Goal: Navigation & Orientation: Understand site structure

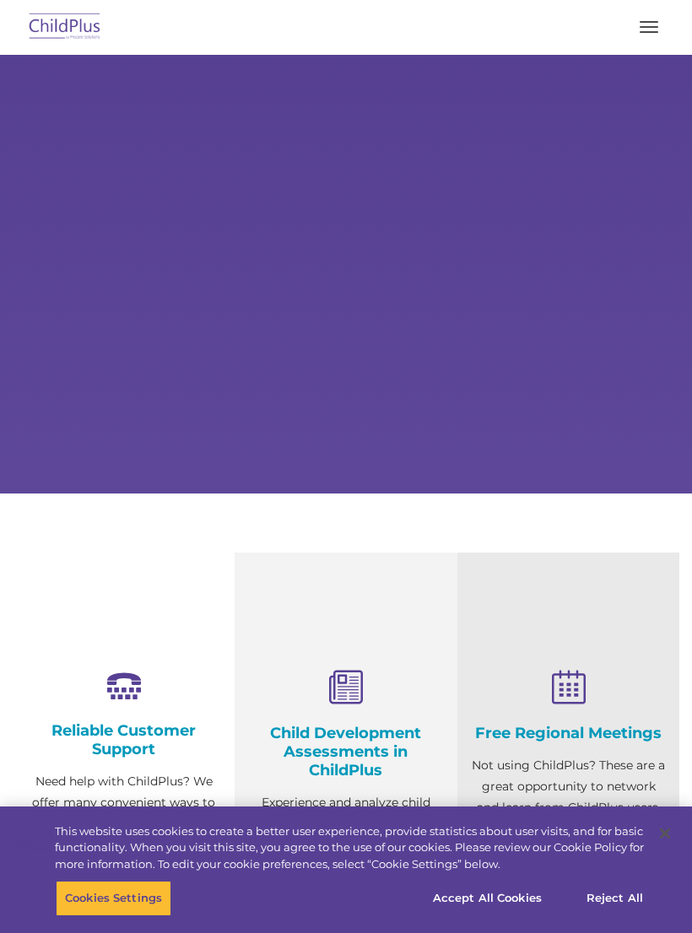
select select "MEDIUM"
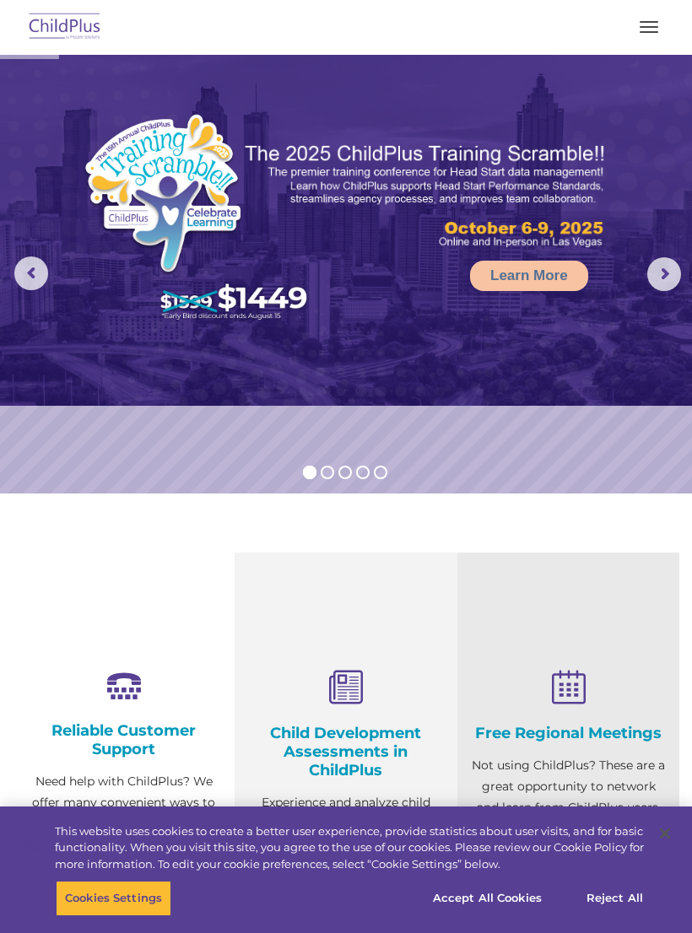
click at [659, 282] on rs-arrow at bounding box center [664, 274] width 34 height 34
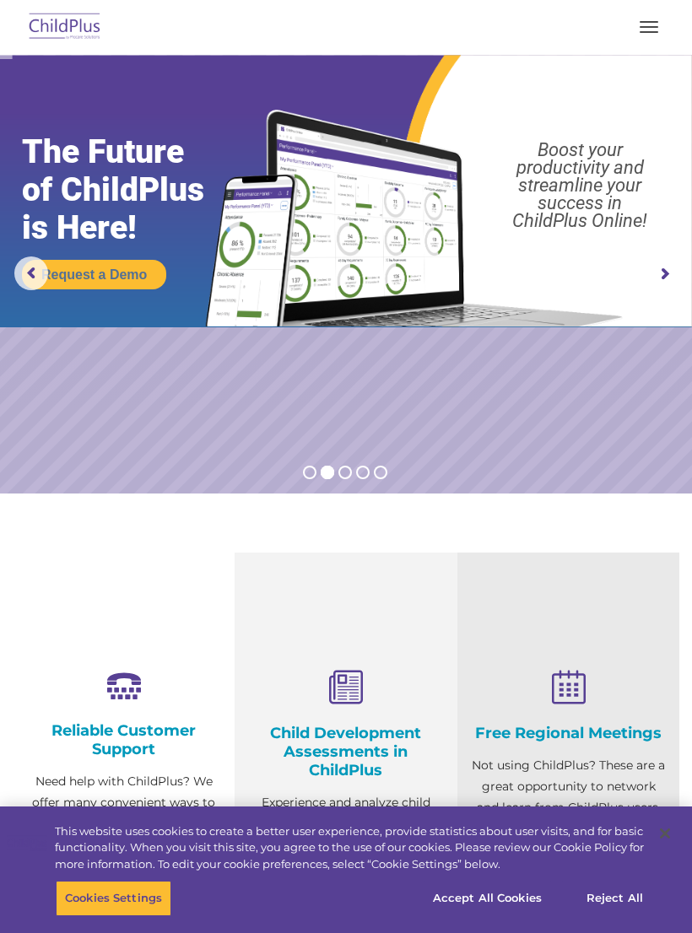
click at [665, 272] on rs-arrow at bounding box center [664, 274] width 34 height 34
click at [670, 265] on rs-arrow at bounding box center [664, 274] width 34 height 34
click at [666, 275] on rs-arrow at bounding box center [664, 274] width 34 height 34
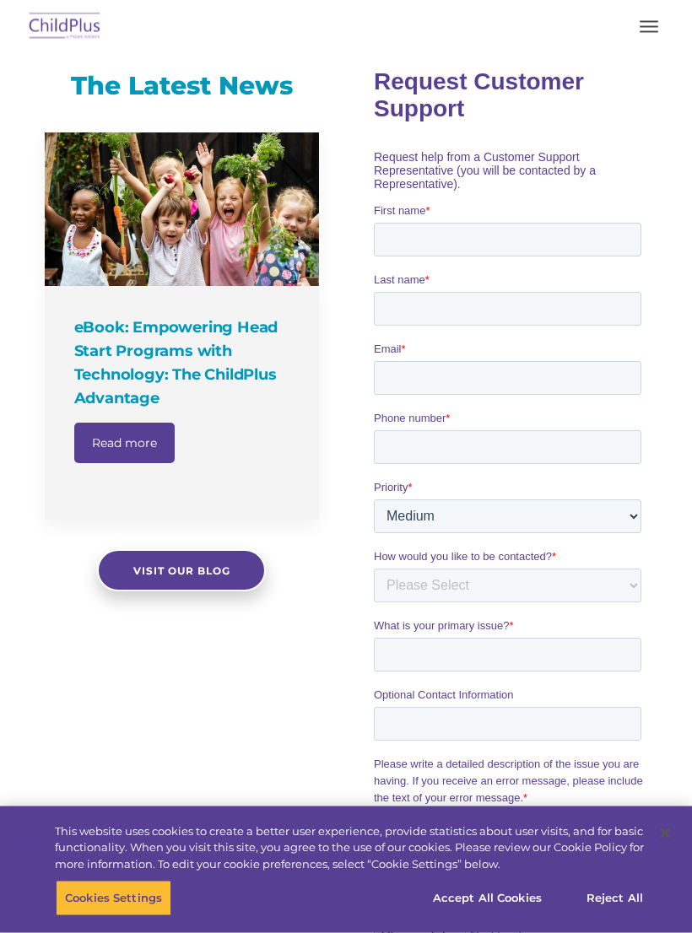
scroll to position [1054, 0]
click at [499, 916] on button "Accept All Cookies" at bounding box center [486, 898] width 127 height 35
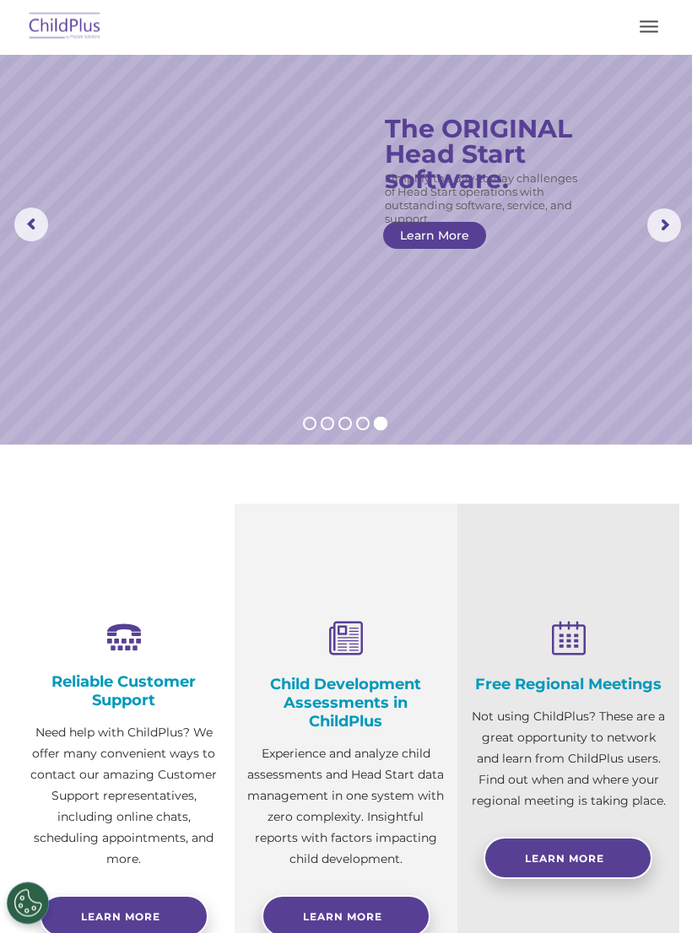
scroll to position [0, 0]
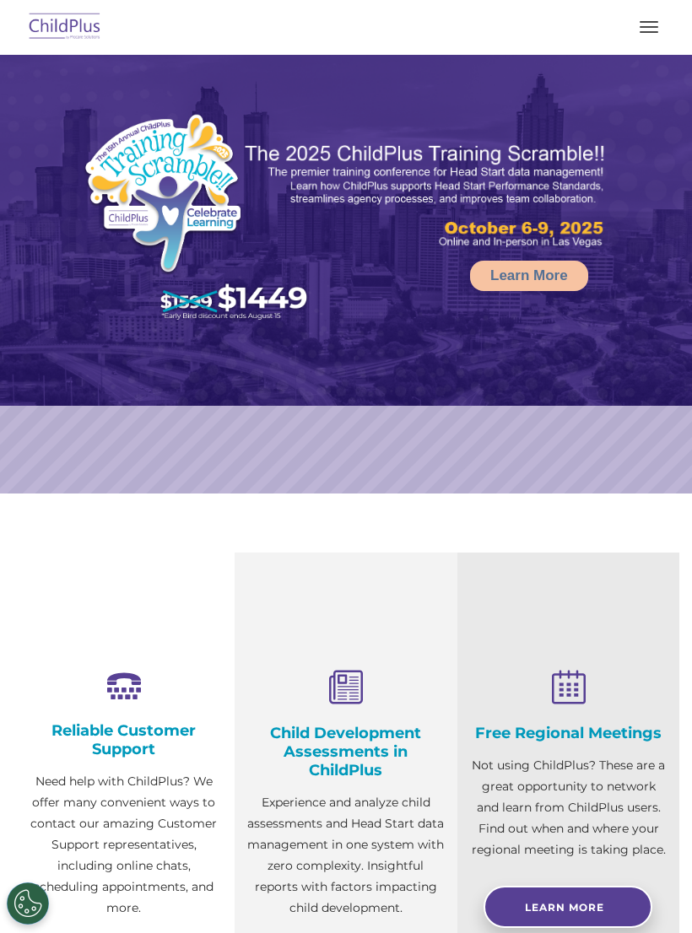
select select "MEDIUM"
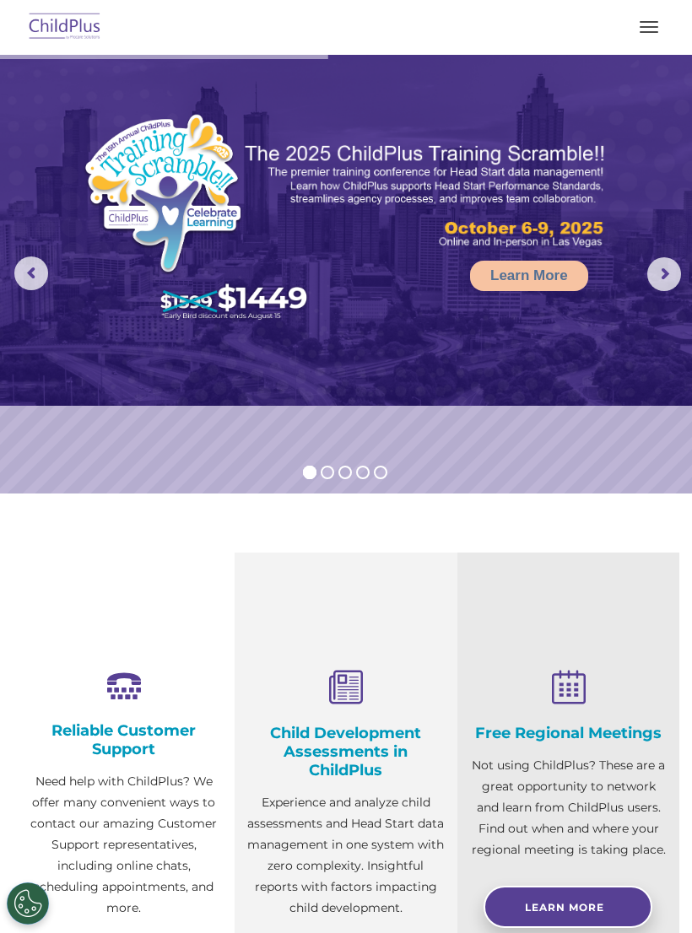
click at [644, 32] on span "button" at bounding box center [648, 32] width 19 height 2
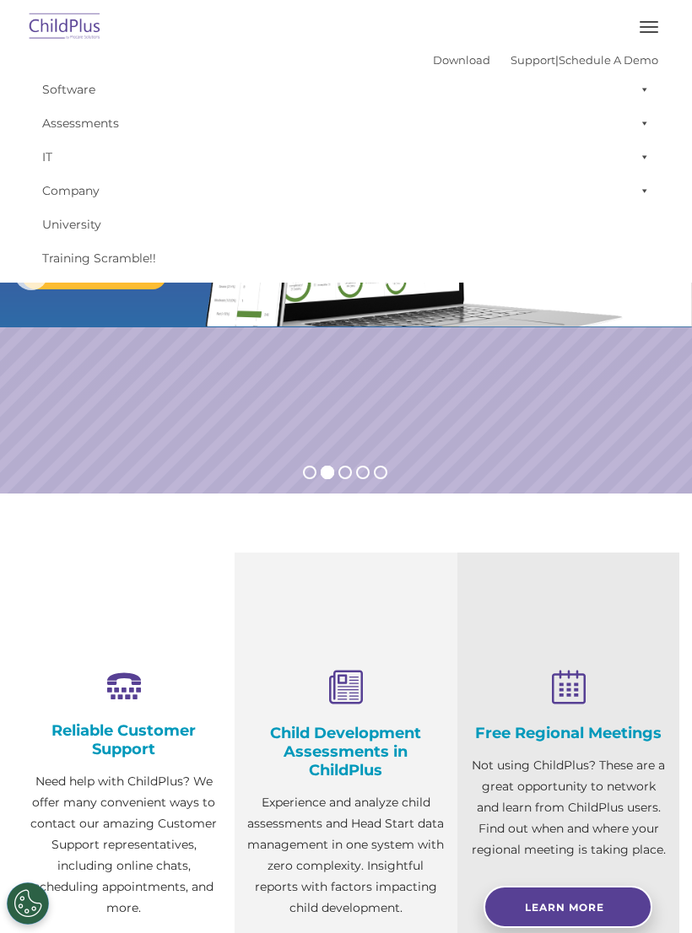
click at [646, 86] on span at bounding box center [641, 90] width 17 height 34
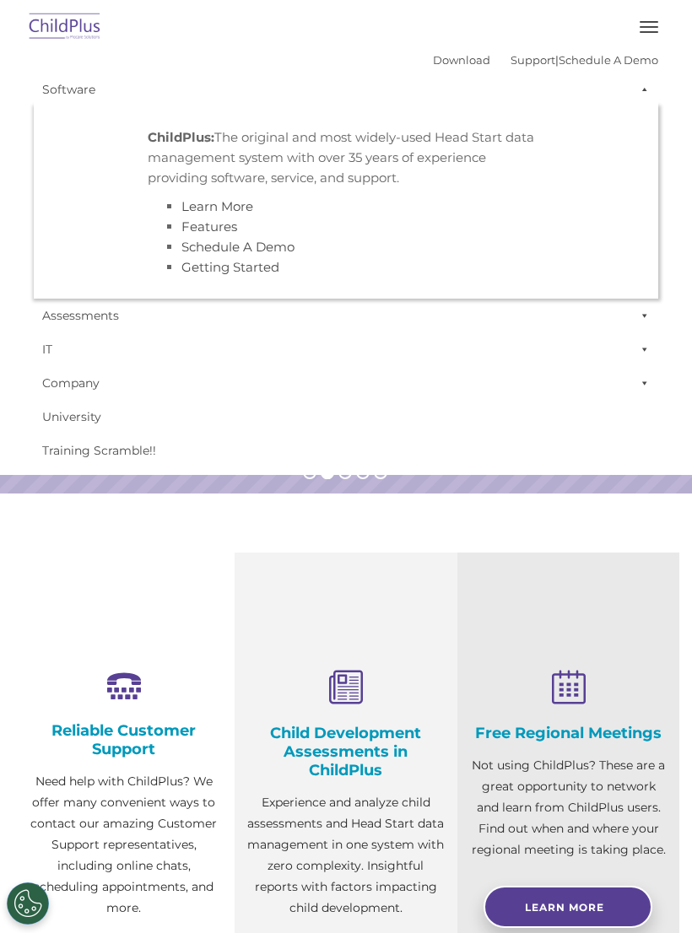
click at [644, 87] on span at bounding box center [641, 90] width 17 height 34
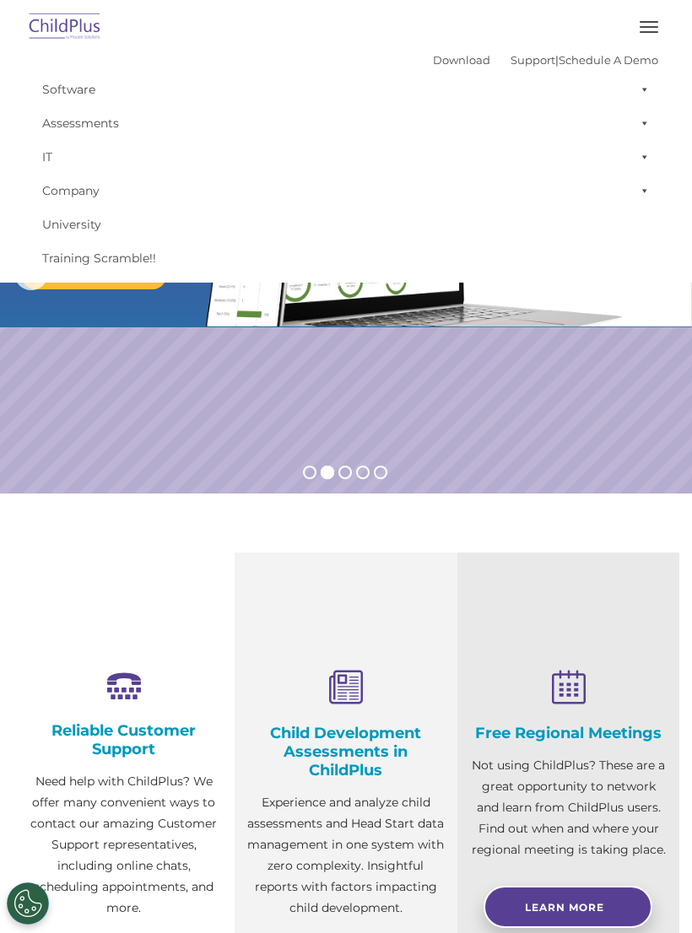
click at [651, 31] on span "button" at bounding box center [648, 32] width 19 height 2
